Goal: Information Seeking & Learning: Learn about a topic

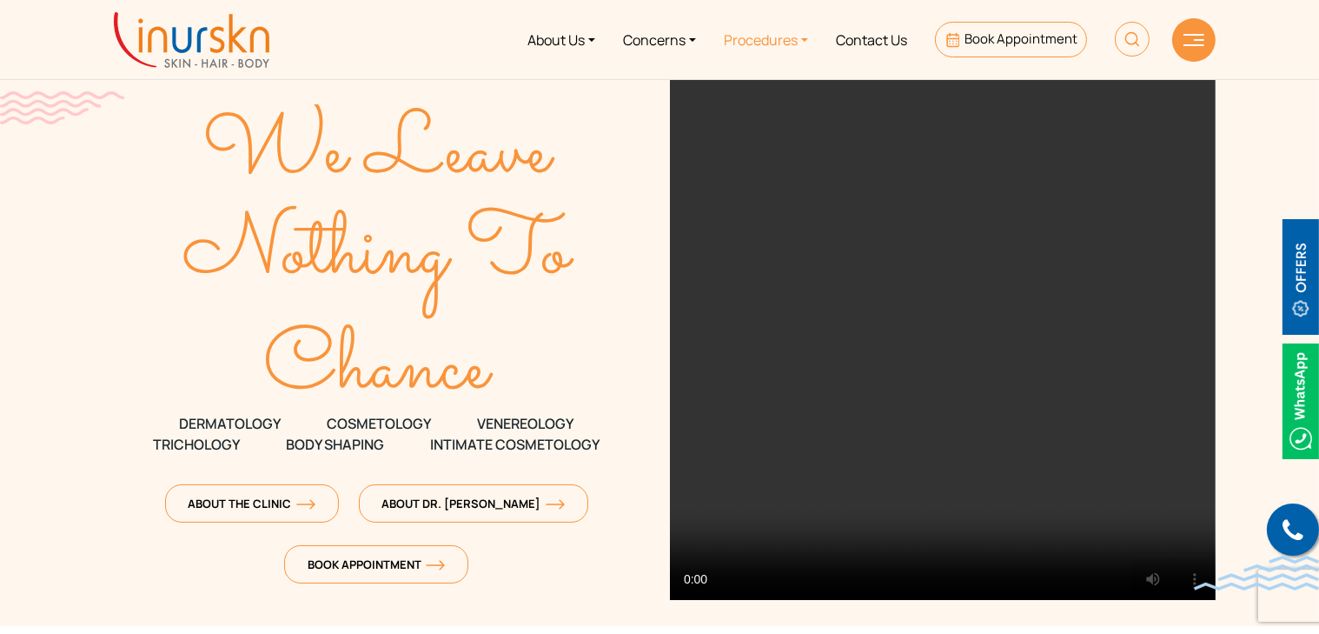
click at [761, 44] on link "Procedures" at bounding box center [766, 39] width 112 height 65
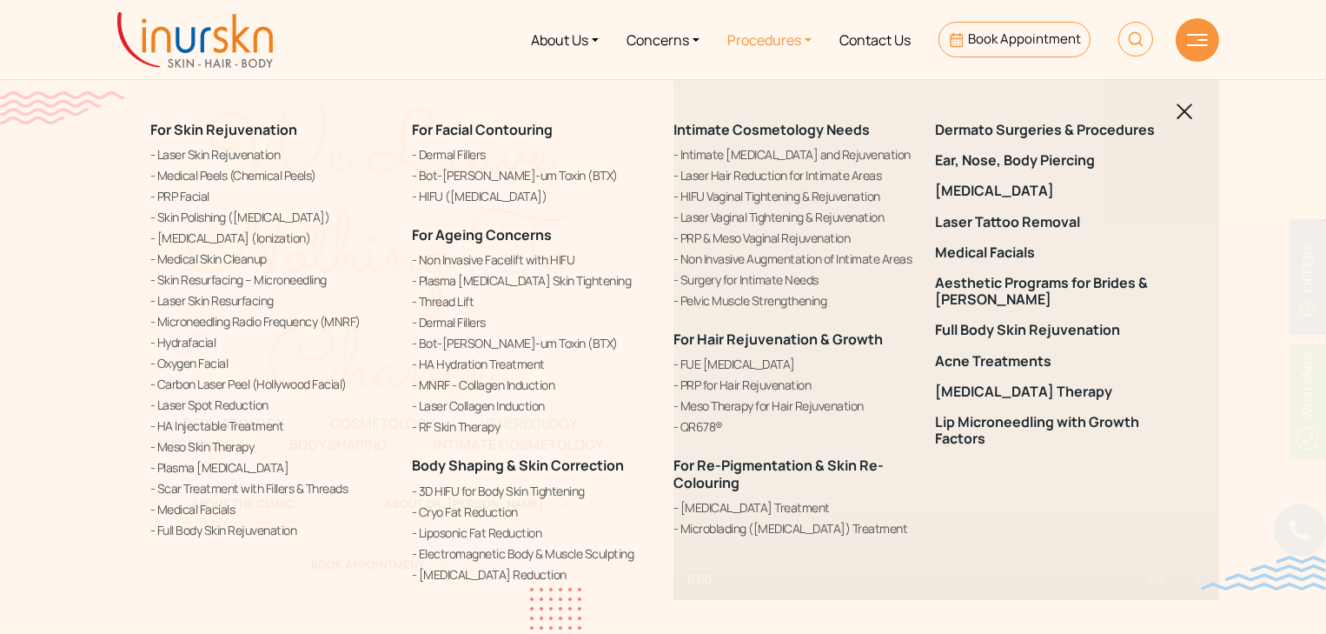
click at [1186, 108] on img at bounding box center [1185, 111] width 17 height 17
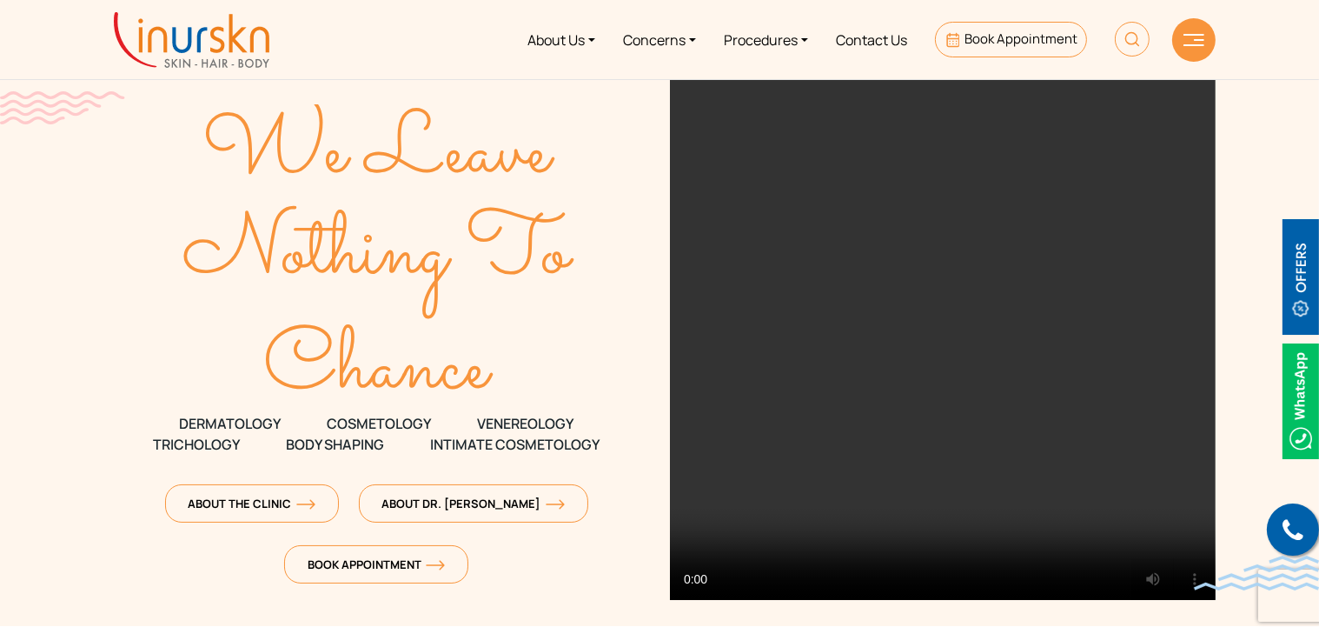
click at [1192, 45] on img at bounding box center [1194, 40] width 21 height 12
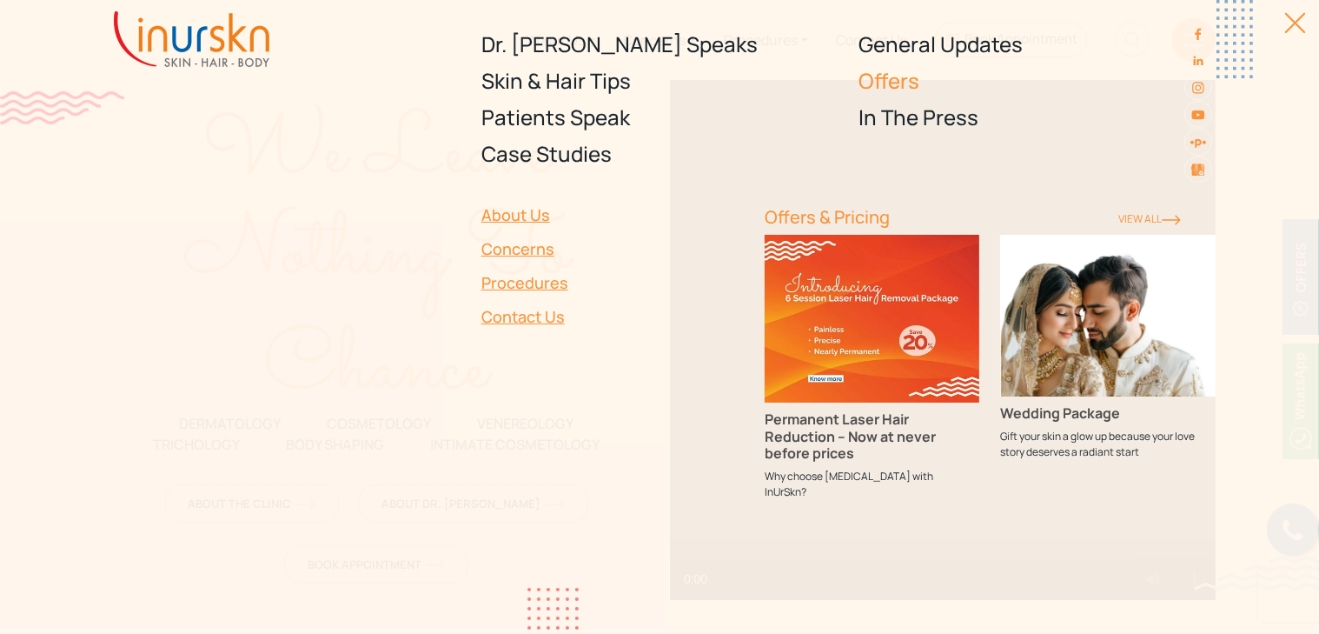
click at [910, 82] on link "Offers" at bounding box center [1037, 81] width 357 height 37
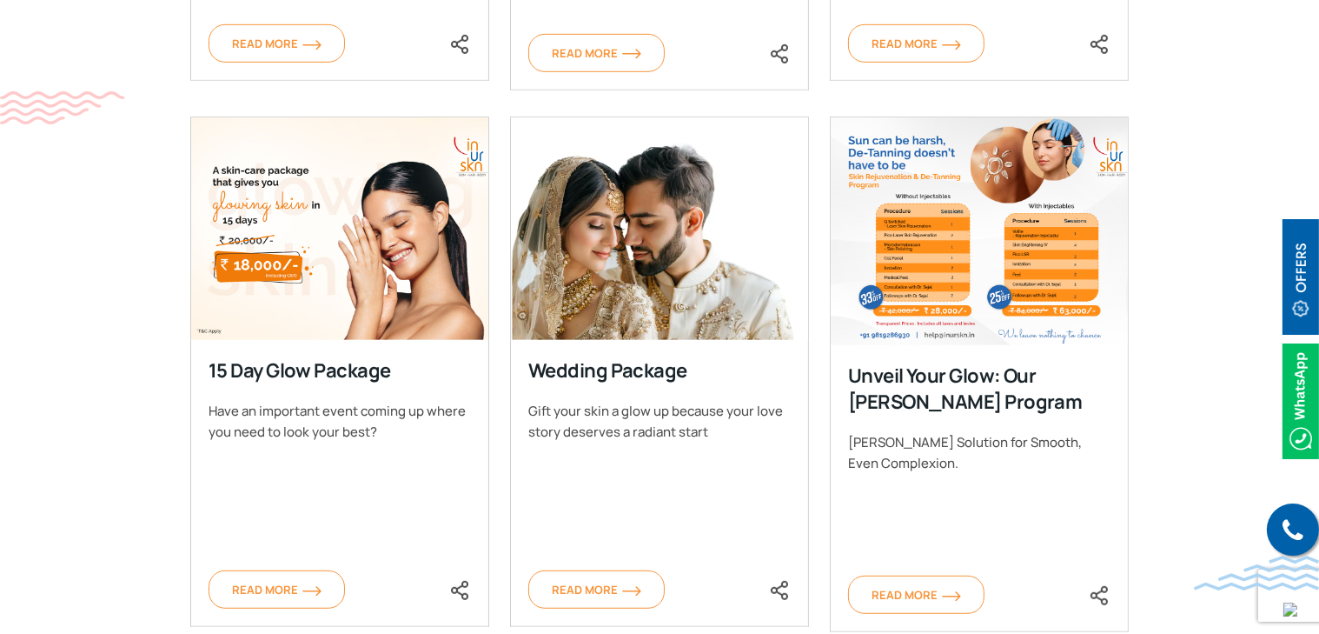
scroll to position [1216, 0]
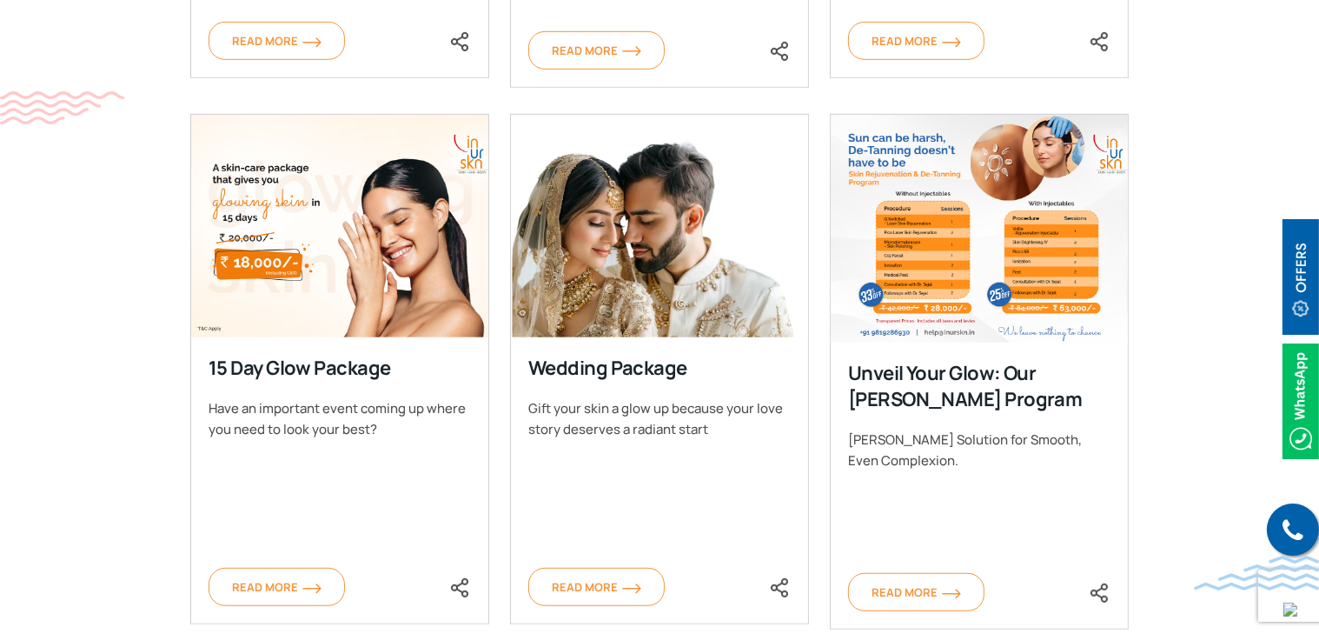
click at [288, 209] on img at bounding box center [339, 226] width 299 height 223
click at [987, 255] on img at bounding box center [979, 229] width 299 height 229
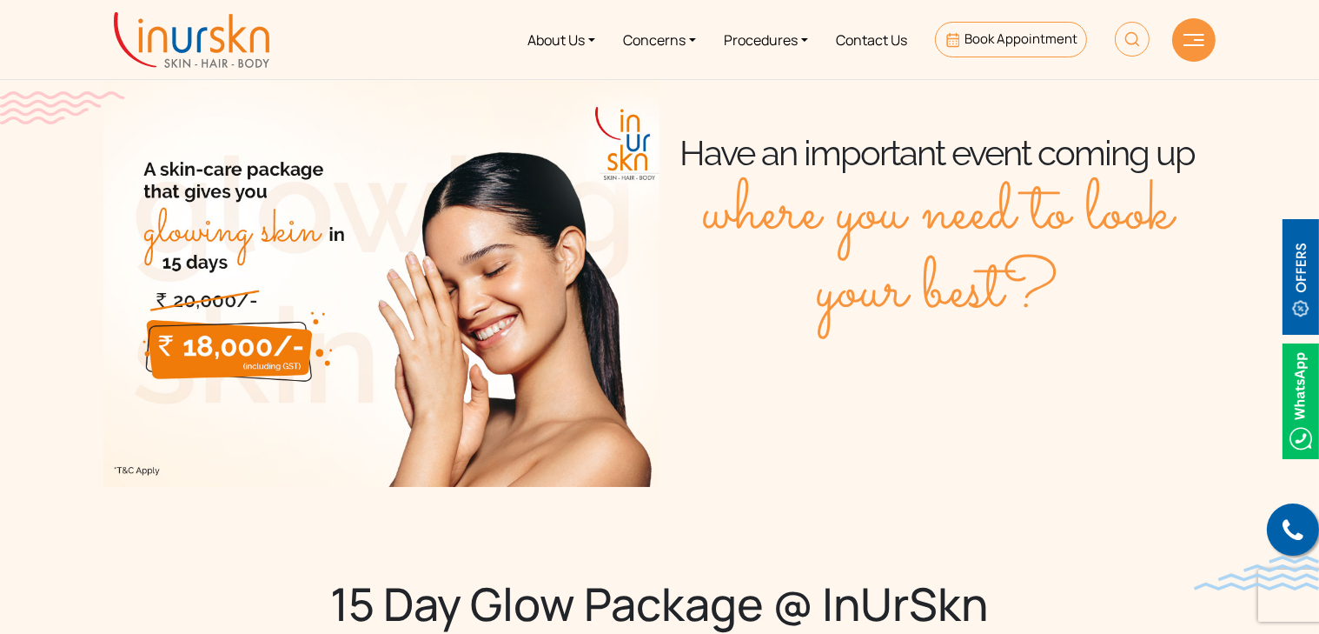
click at [901, 450] on div "Have an important event coming up where you need to look your best?" at bounding box center [938, 278] width 556 height 417
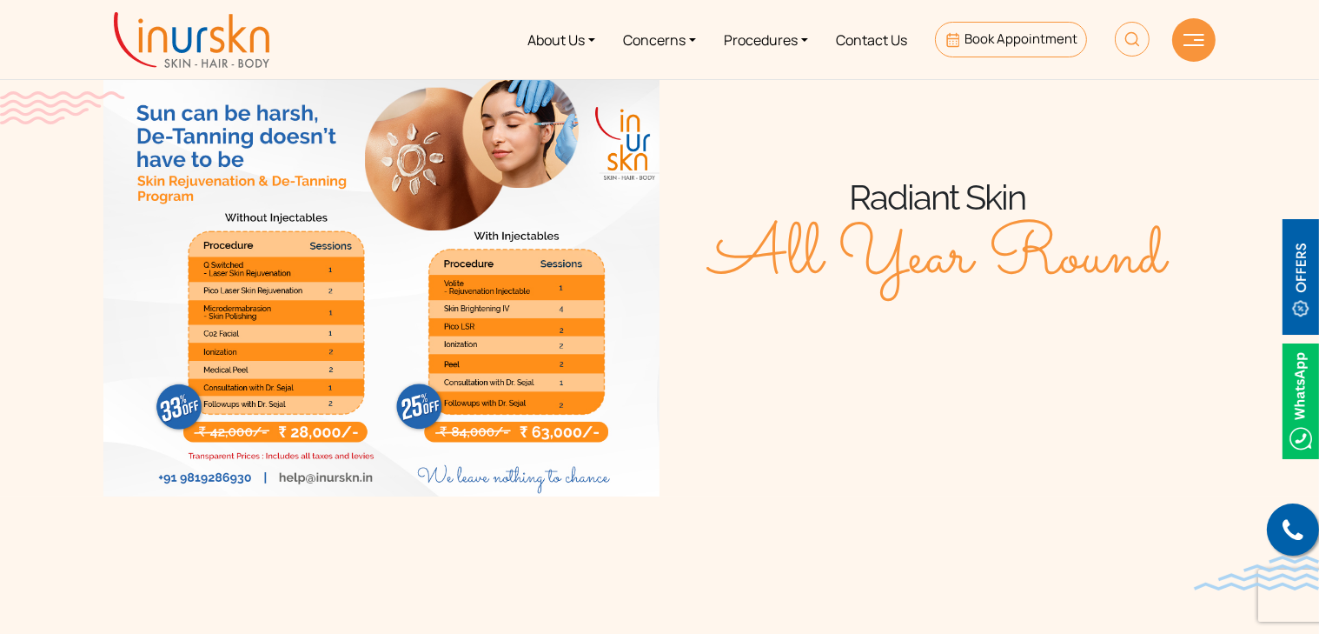
click at [286, 327] on img at bounding box center [381, 283] width 556 height 427
click at [265, 333] on img at bounding box center [381, 283] width 556 height 427
click at [848, 328] on div "Radiant Skin All Year Round" at bounding box center [938, 284] width 556 height 216
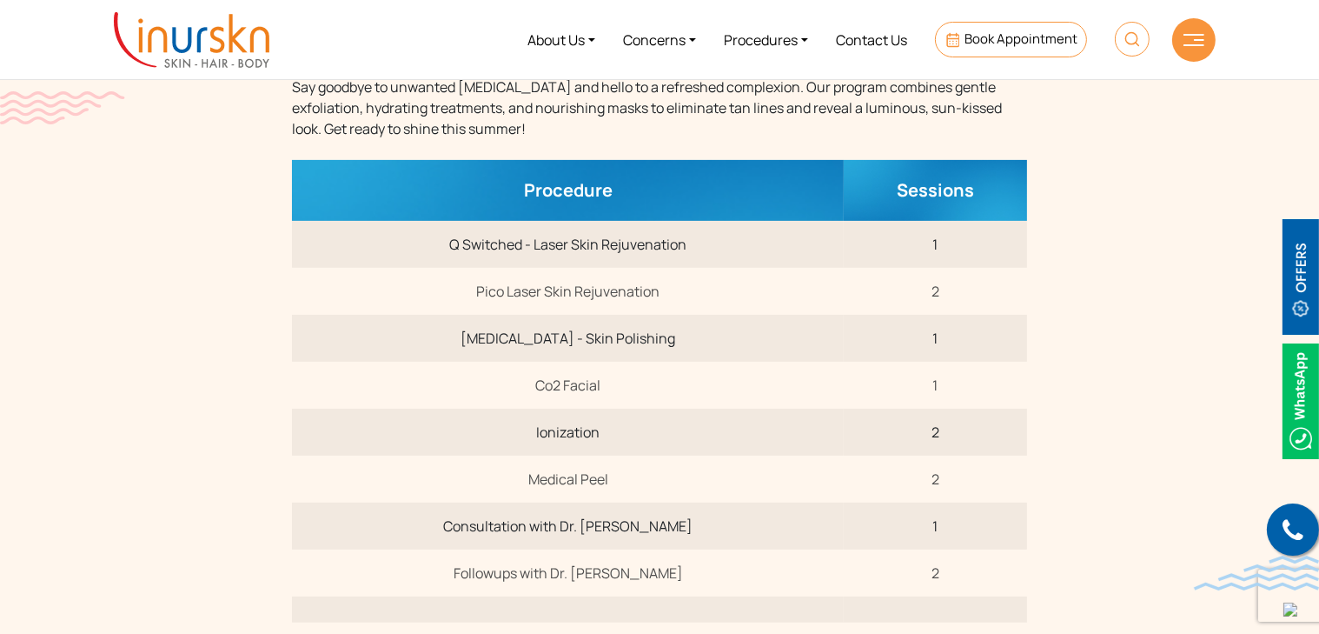
scroll to position [695, 0]
